Goal: Task Accomplishment & Management: Manage account settings

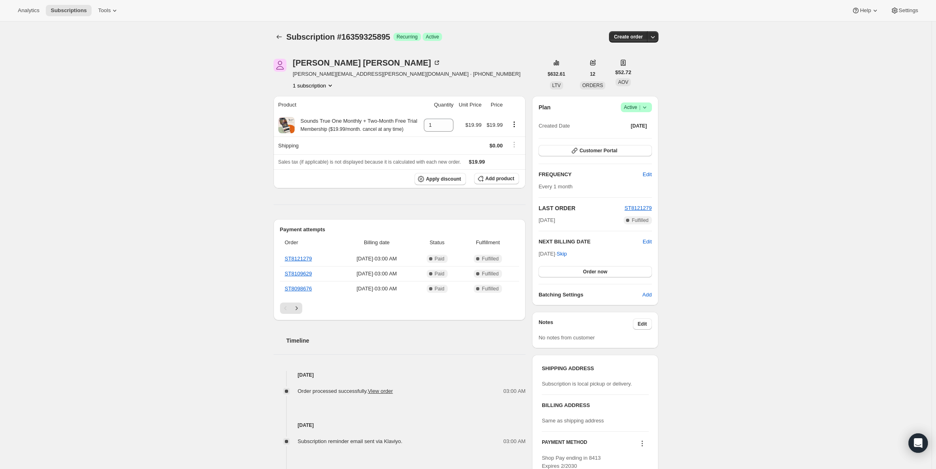
click at [635, 103] on span "Active |" at bounding box center [636, 107] width 25 height 8
click at [640, 137] on span "Cancel subscription" at bounding box center [639, 137] width 46 height 6
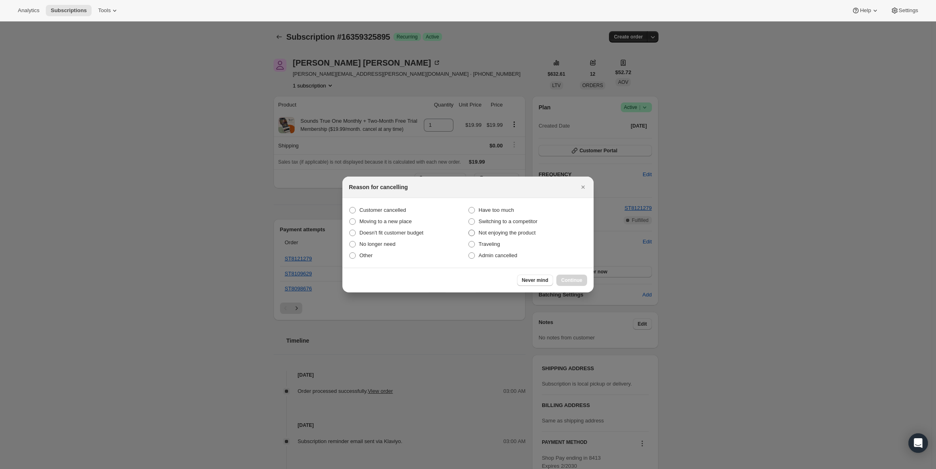
drag, startPoint x: 371, startPoint y: 207, endPoint x: 469, endPoint y: 235, distance: 101.7
click at [371, 208] on span "Customer cancelled" at bounding box center [382, 210] width 47 height 6
click at [350, 207] on input "Customer cancelled" at bounding box center [349, 207] width 0 height 0
radio input "true"
click at [570, 279] on span "Continue" at bounding box center [571, 280] width 21 height 6
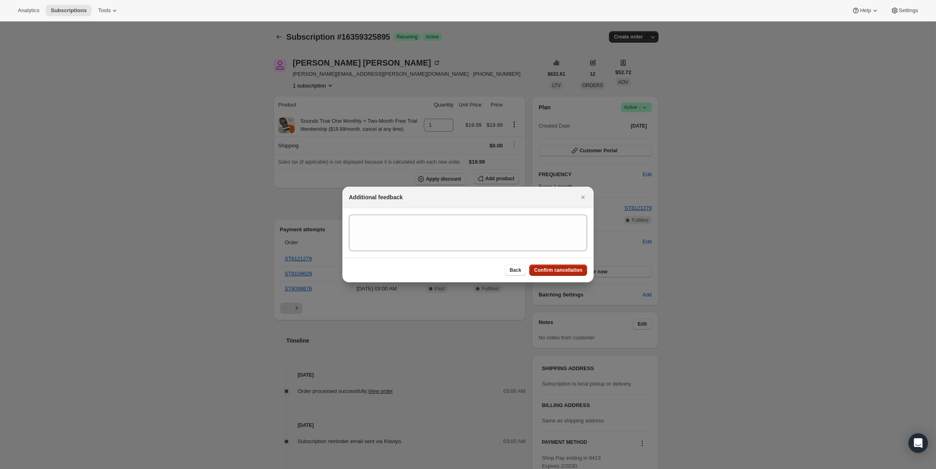
click at [570, 267] on span "Confirm cancellation" at bounding box center [558, 270] width 48 height 6
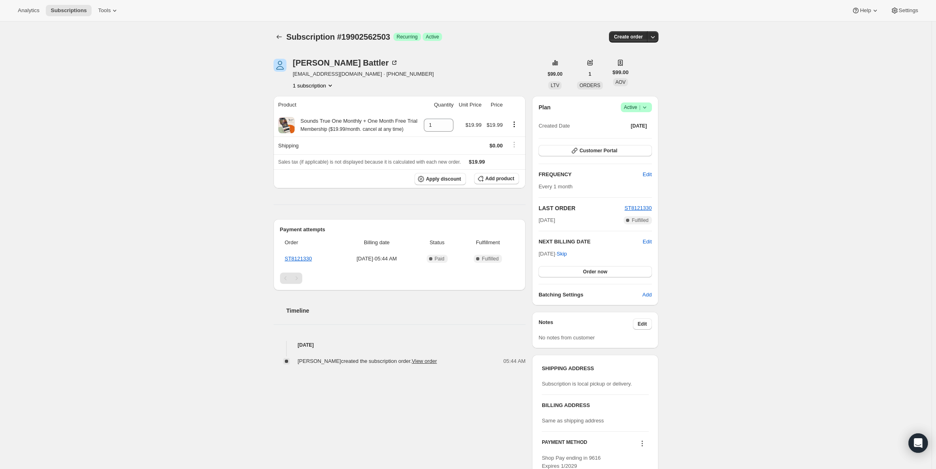
click at [647, 105] on icon at bounding box center [644, 107] width 8 height 8
click at [557, 254] on span "[DATE] · Skip" at bounding box center [552, 254] width 28 height 6
drag, startPoint x: 540, startPoint y: 253, endPoint x: 551, endPoint y: 252, distance: 10.6
click at [551, 252] on div "Plan Success Active | Created Date Aug 27, 2025 Customer Portal FREQUENCY Edit …" at bounding box center [595, 200] width 126 height 209
click at [542, 256] on span "[DATE] · Skip" at bounding box center [552, 254] width 28 height 6
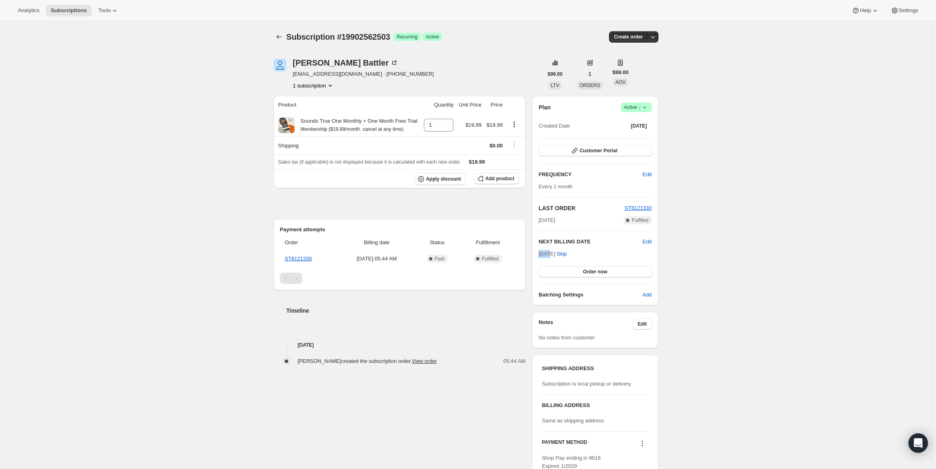
click at [540, 254] on span "[DATE] · Skip" at bounding box center [552, 254] width 28 height 6
click at [546, 255] on span "[DATE] · Skip" at bounding box center [552, 254] width 28 height 6
drag, startPoint x: 541, startPoint y: 254, endPoint x: 570, endPoint y: 254, distance: 28.8
click at [567, 254] on span "[DATE] · Skip" at bounding box center [552, 254] width 28 height 6
click at [570, 254] on button "Skip" at bounding box center [562, 254] width 20 height 13
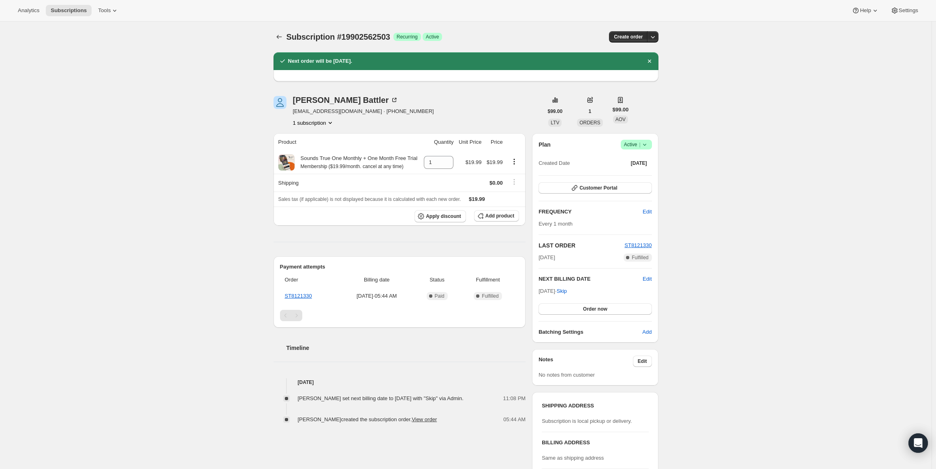
drag, startPoint x: 541, startPoint y: 292, endPoint x: 568, endPoint y: 292, distance: 27.1
click at [567, 292] on span "Oct 27, 2025 · Skip" at bounding box center [552, 291] width 28 height 6
copy span "Oct 27, 2025"
click at [630, 144] on span "Active |" at bounding box center [636, 145] width 25 height 8
click at [626, 162] on span "Pause subscription" at bounding box center [638, 161] width 45 height 6
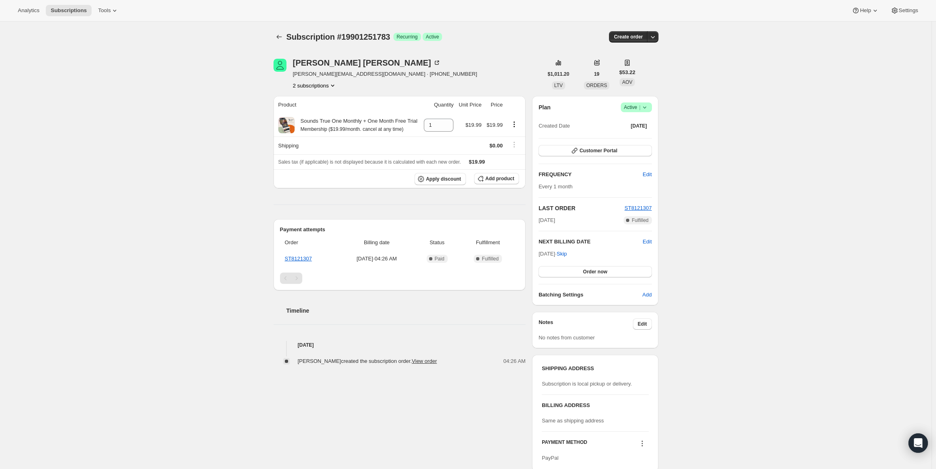
drag, startPoint x: 542, startPoint y: 253, endPoint x: 569, endPoint y: 252, distance: 27.2
click at [567, 252] on span "[DATE] · Skip" at bounding box center [552, 254] width 28 height 6
copy span "[DATE], 202"
click at [646, 36] on button "Create order" at bounding box center [628, 36] width 38 height 11
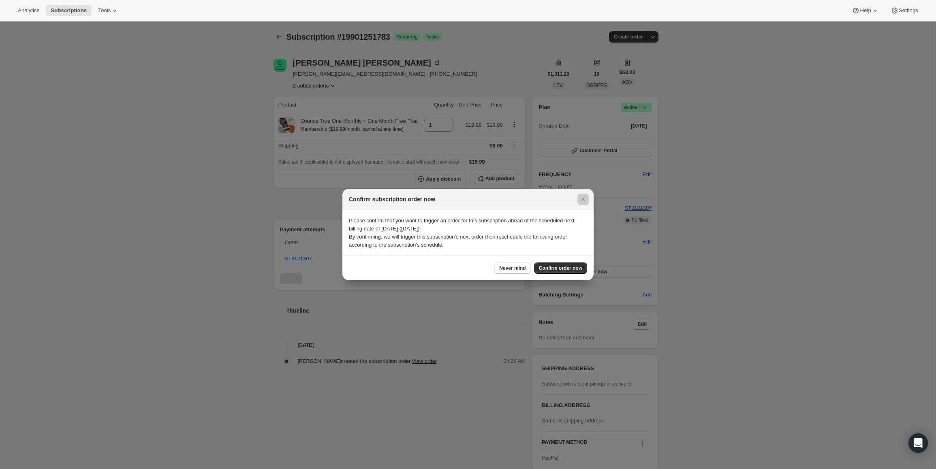
click at [700, 89] on div at bounding box center [468, 234] width 936 height 469
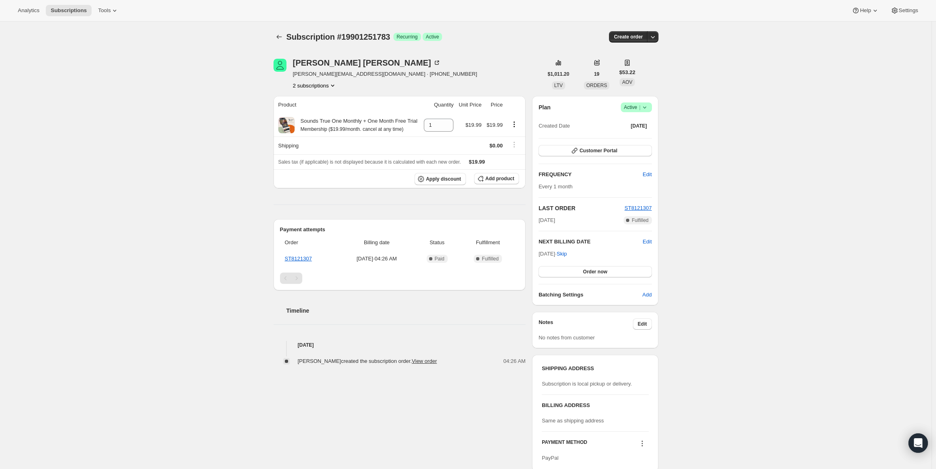
click at [643, 105] on icon at bounding box center [644, 107] width 8 height 8
click at [636, 123] on span "Pause subscription" at bounding box center [638, 123] width 45 height 6
click at [625, 104] on span "Active |" at bounding box center [634, 107] width 25 height 8
click at [619, 135] on span "Cancel subscription" at bounding box center [637, 137] width 46 height 6
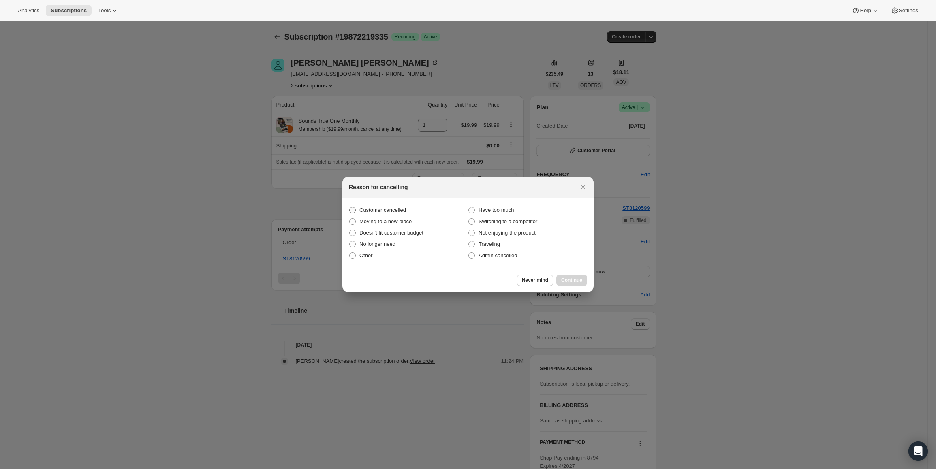
click at [376, 209] on span "Customer cancelled" at bounding box center [382, 210] width 47 height 6
click at [350, 207] on input "Customer cancelled" at bounding box center [349, 207] width 0 height 0
radio input "true"
click at [569, 279] on span "Continue" at bounding box center [571, 280] width 21 height 6
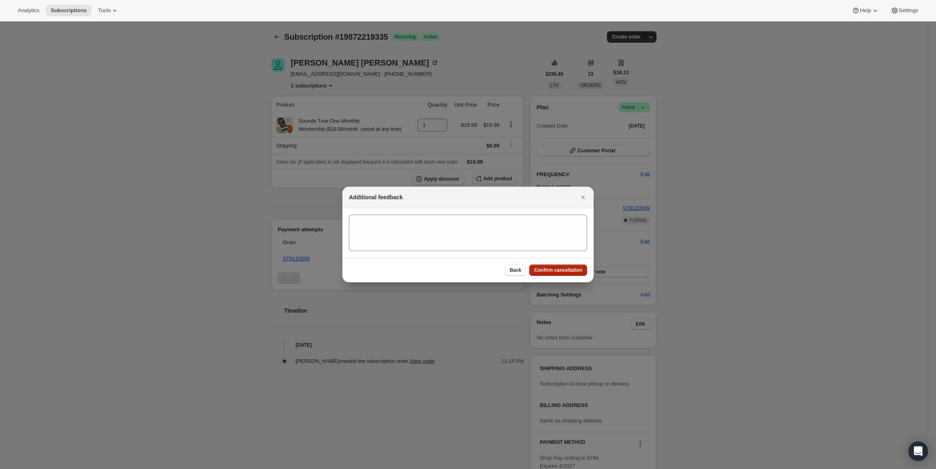
click at [559, 269] on span "Confirm cancellation" at bounding box center [558, 270] width 48 height 6
